Goal: Task Accomplishment & Management: Manage account settings

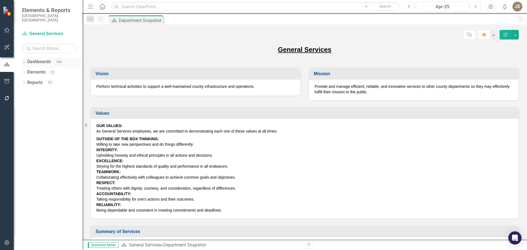
click at [25, 61] on icon "Dropdown" at bounding box center [24, 62] width 4 height 3
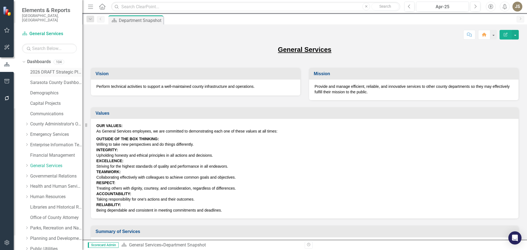
click at [48, 69] on link "2026 DRAFT Strategic Plan" at bounding box center [56, 72] width 52 height 6
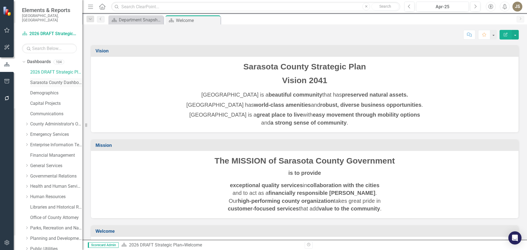
click at [35, 80] on link "Sarasota County Dashboard" at bounding box center [56, 83] width 52 height 6
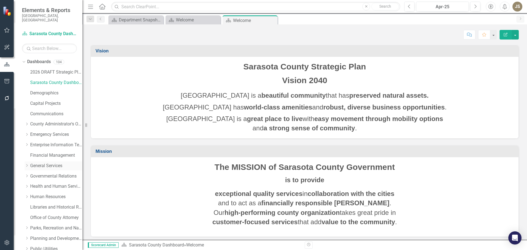
click at [41, 163] on link "General Services" at bounding box center [56, 166] width 52 height 6
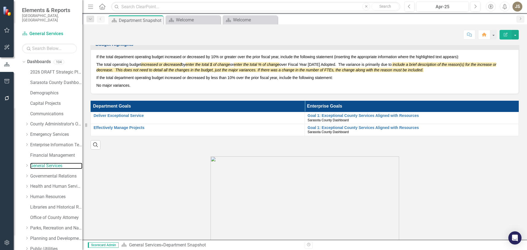
scroll to position [302, 0]
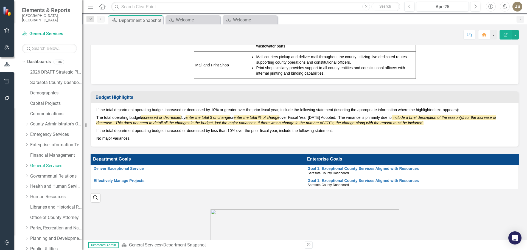
click at [337, 130] on p "If the total department operating budget increased or decreased by less than 10…" at bounding box center [304, 131] width 417 height 8
click at [334, 131] on p "If the total department operating budget increased or decreased by less than 10…" at bounding box center [304, 131] width 417 height 8
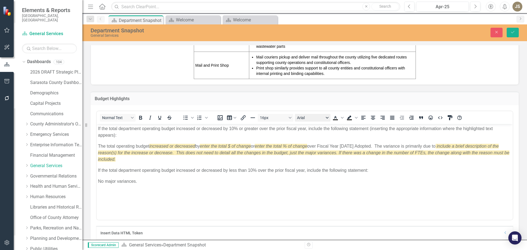
scroll to position [0, 0]
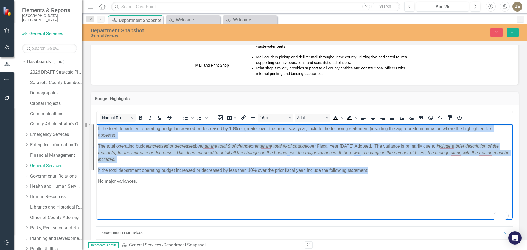
drag, startPoint x: 369, startPoint y: 170, endPoint x: 98, endPoint y: 127, distance: 274.8
click at [98, 127] on body "If the total department operating budget increased or decreased by 10% or great…" at bounding box center [305, 165] width 416 height 82
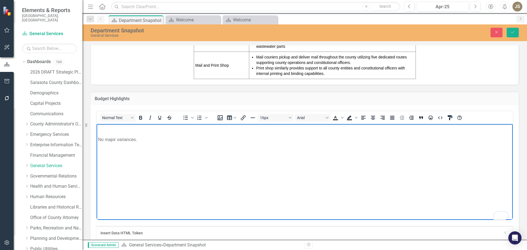
click at [98, 138] on p "No major variances." at bounding box center [305, 139] width 414 height 7
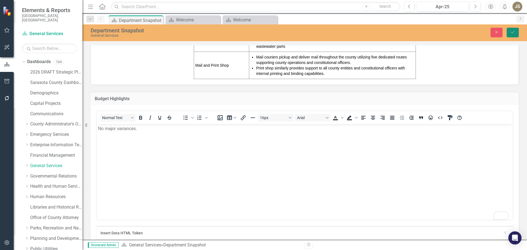
click at [512, 34] on icon "Save" at bounding box center [513, 32] width 5 height 4
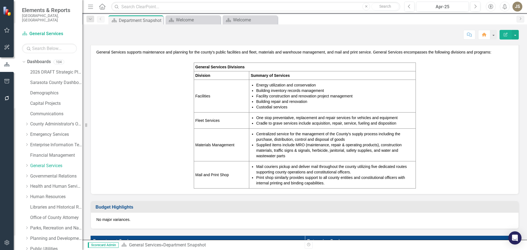
scroll to position [110, 0]
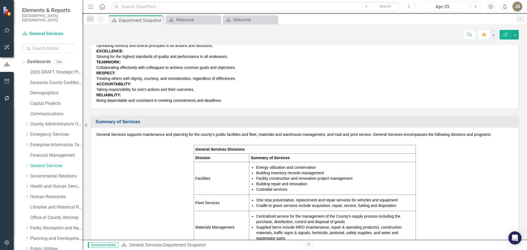
click at [474, 8] on icon "Next" at bounding box center [475, 6] width 3 height 5
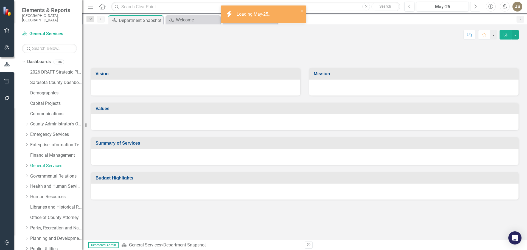
click at [474, 8] on icon "Next" at bounding box center [475, 6] width 3 height 5
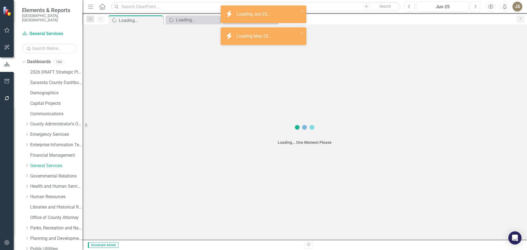
click at [474, 8] on icon "Next" at bounding box center [475, 6] width 3 height 5
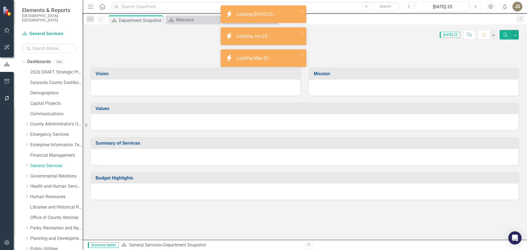
click at [474, 8] on icon "Next" at bounding box center [475, 6] width 3 height 5
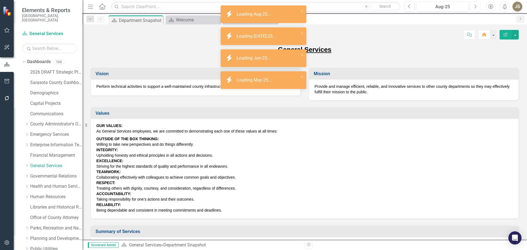
click at [474, 8] on icon "Next" at bounding box center [475, 6] width 3 height 5
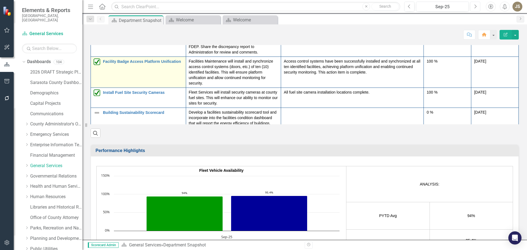
scroll to position [714, 0]
